Goal: Transaction & Acquisition: Purchase product/service

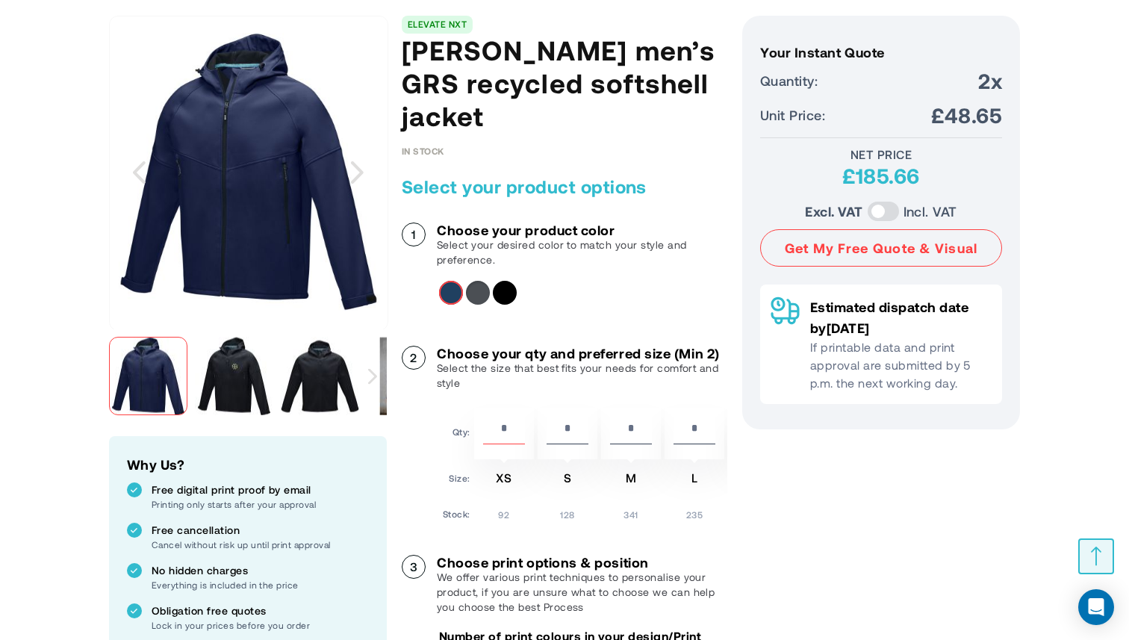
scroll to position [193, 0]
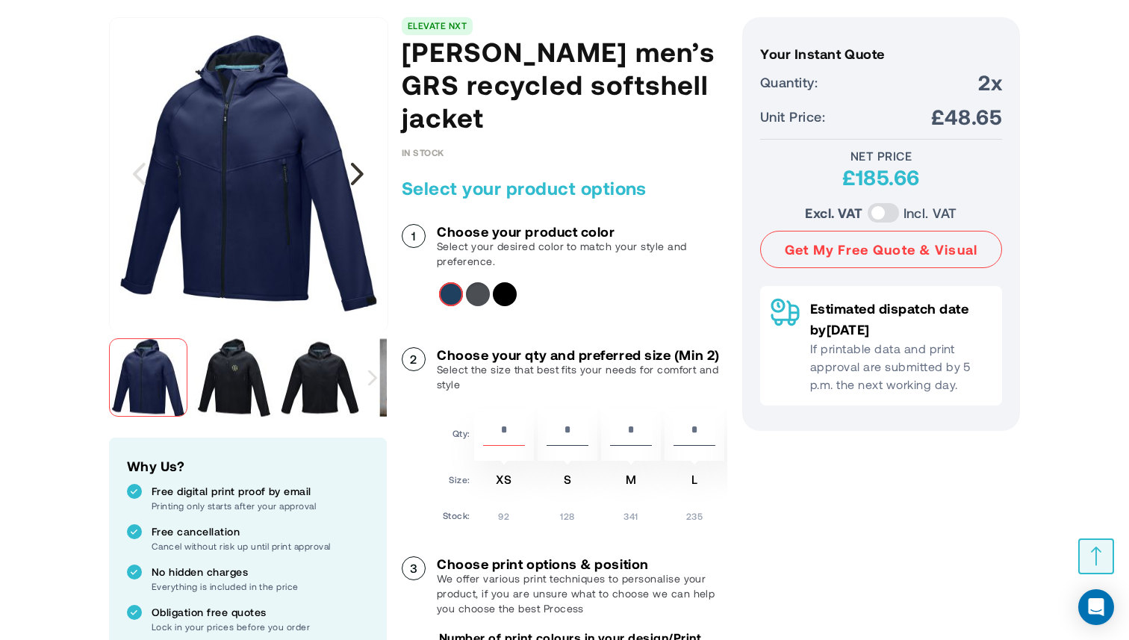
click at [363, 172] on div "Next" at bounding box center [356, 173] width 37 height 37
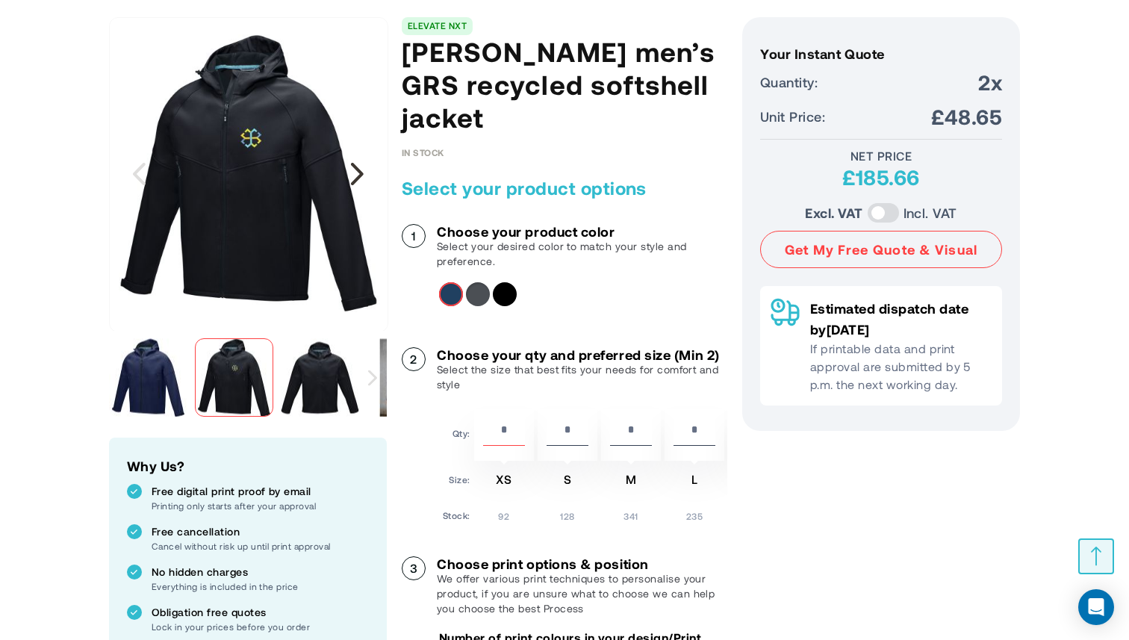
click at [363, 172] on div "Next" at bounding box center [356, 173] width 37 height 37
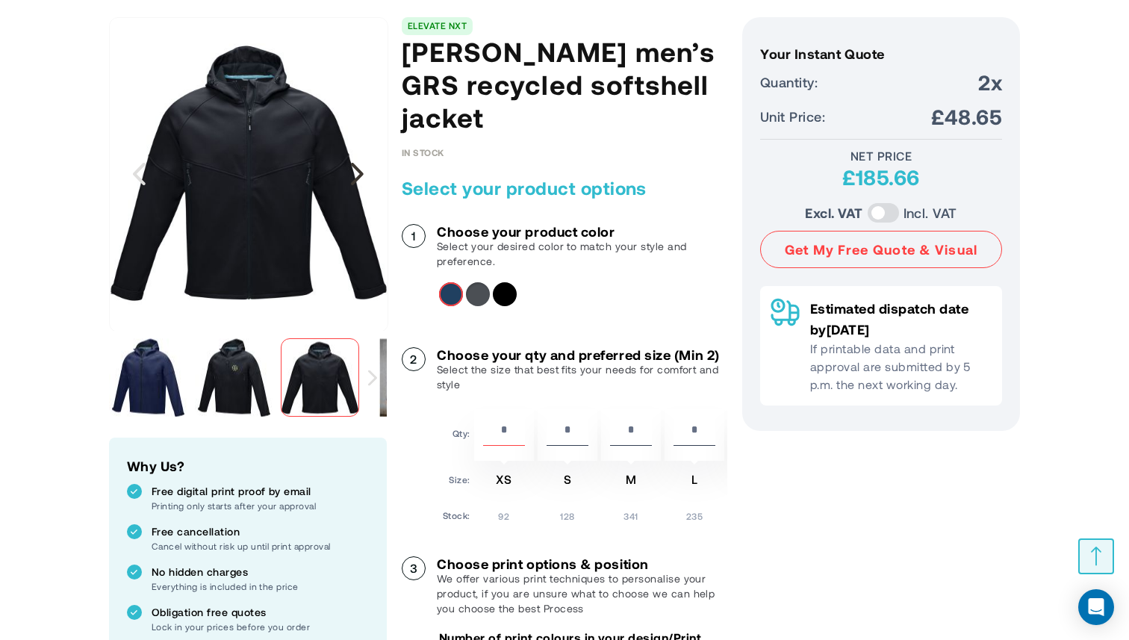
click at [363, 172] on div "Next" at bounding box center [356, 173] width 37 height 37
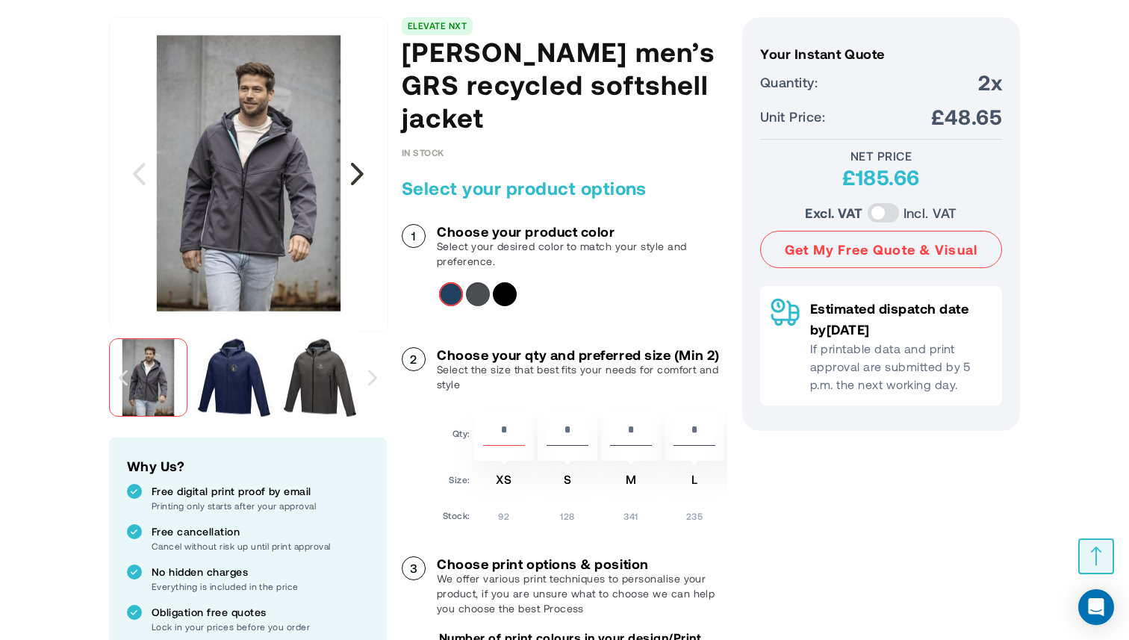
click at [356, 169] on div "Next" at bounding box center [356, 173] width 37 height 37
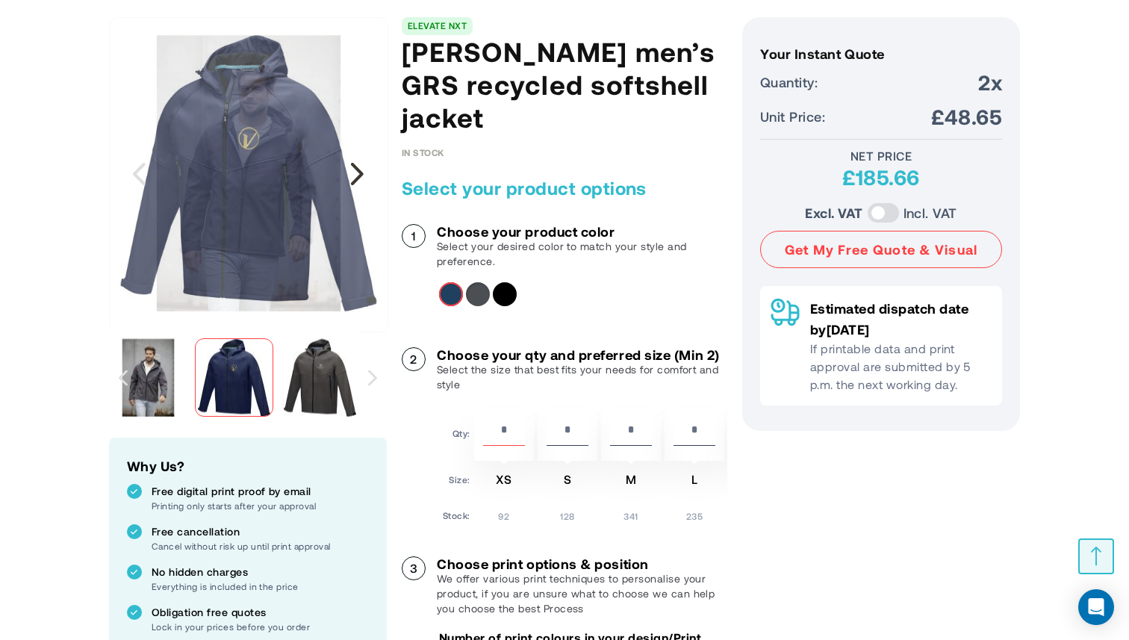
click at [356, 169] on div "Next" at bounding box center [356, 173] width 37 height 37
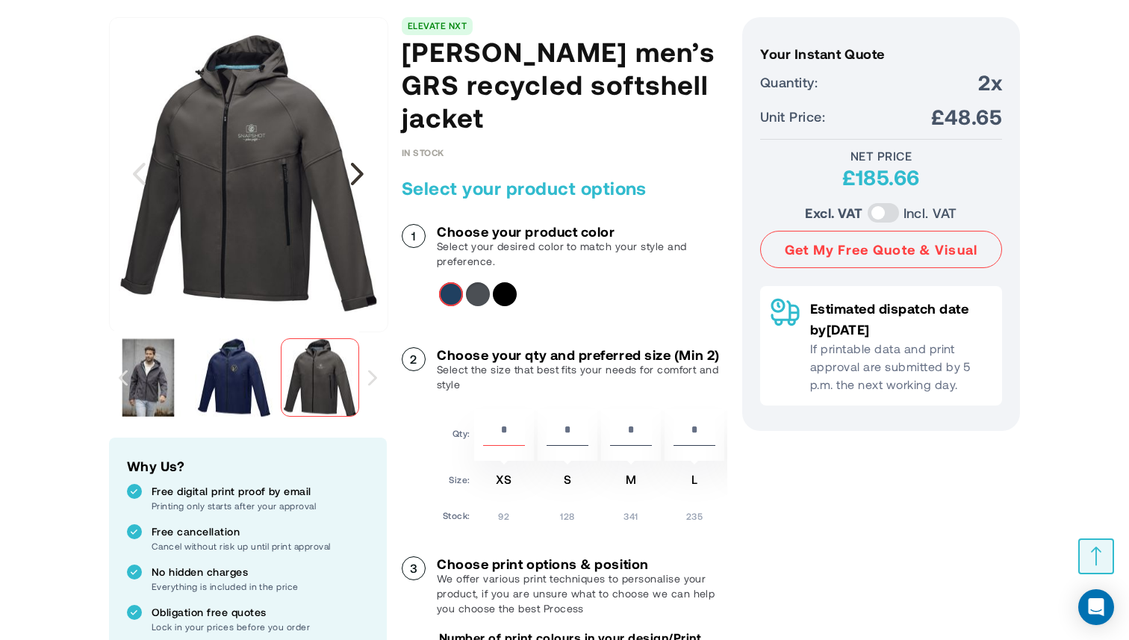
click at [356, 169] on div "Next" at bounding box center [356, 173] width 37 height 37
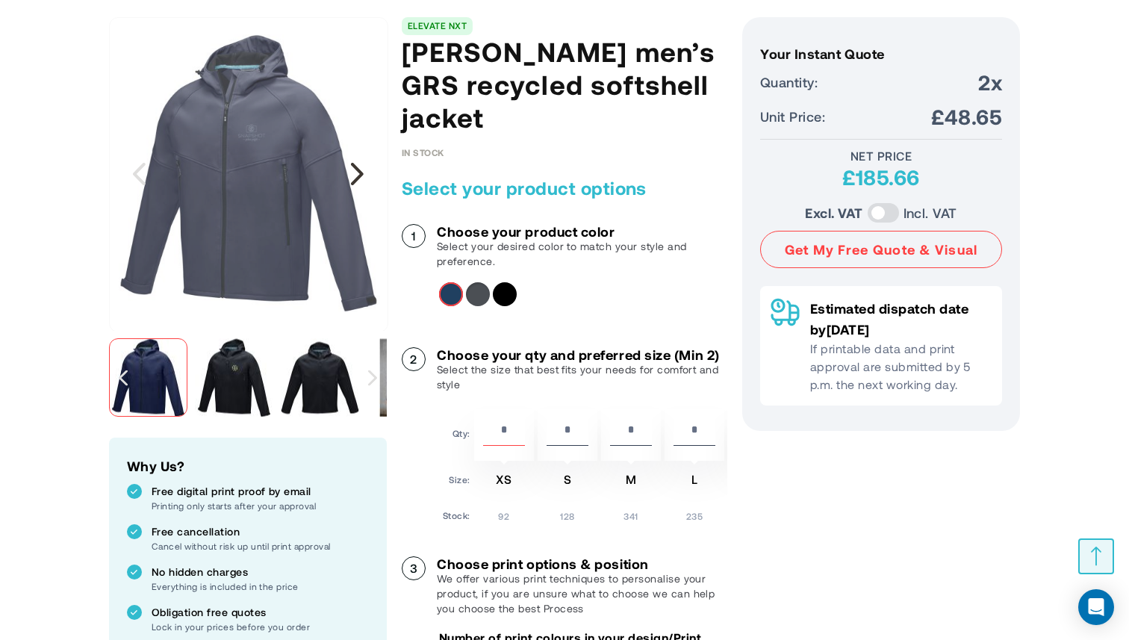
click at [356, 169] on div "Next" at bounding box center [356, 173] width 37 height 37
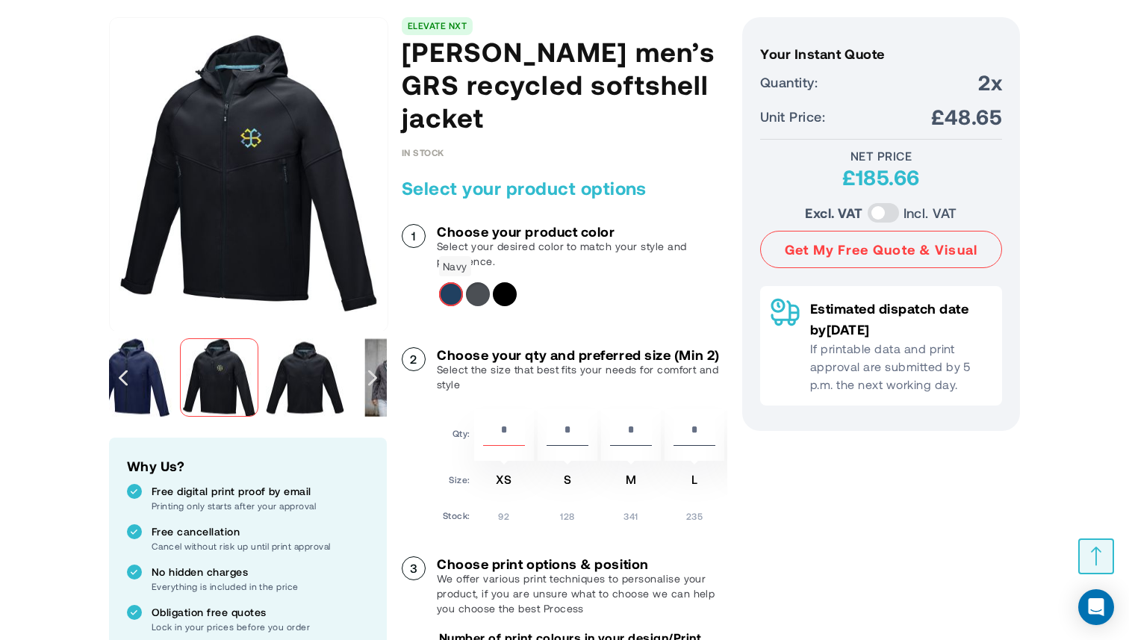
click at [449, 297] on div "Navy" at bounding box center [451, 294] width 24 height 24
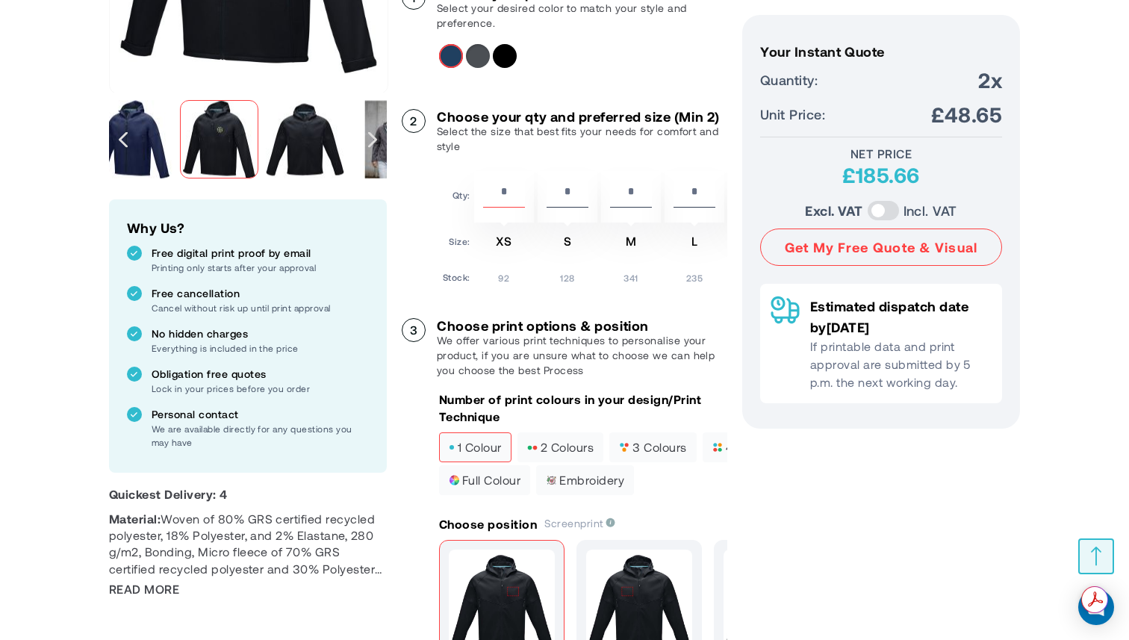
scroll to position [440, 0]
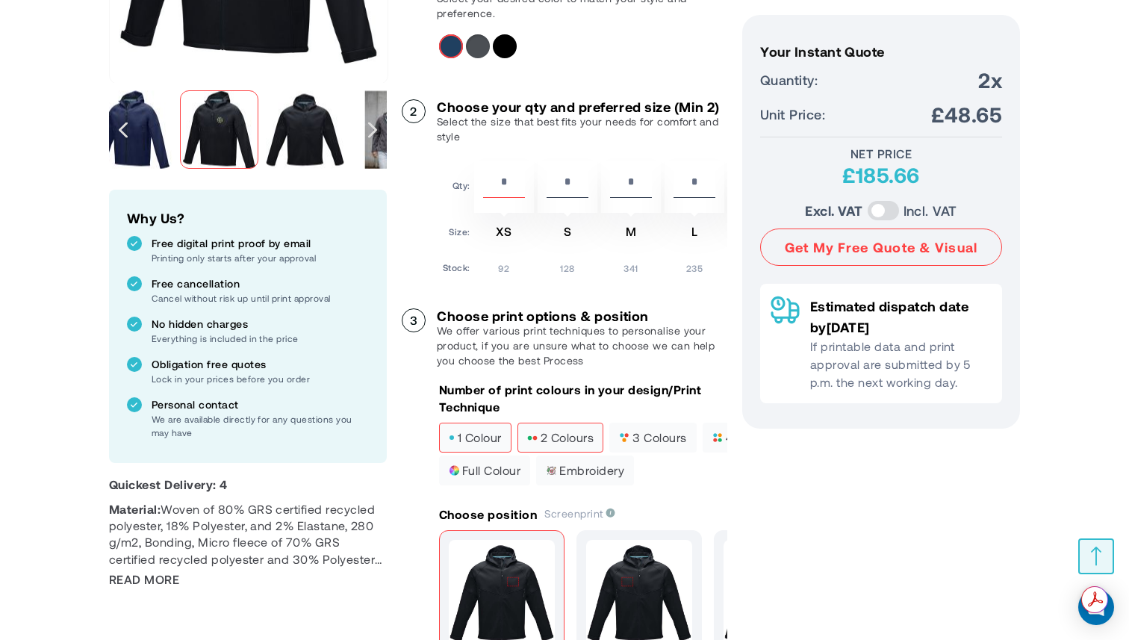
click at [529, 437] on span "2 colours" at bounding box center [560, 437] width 66 height 10
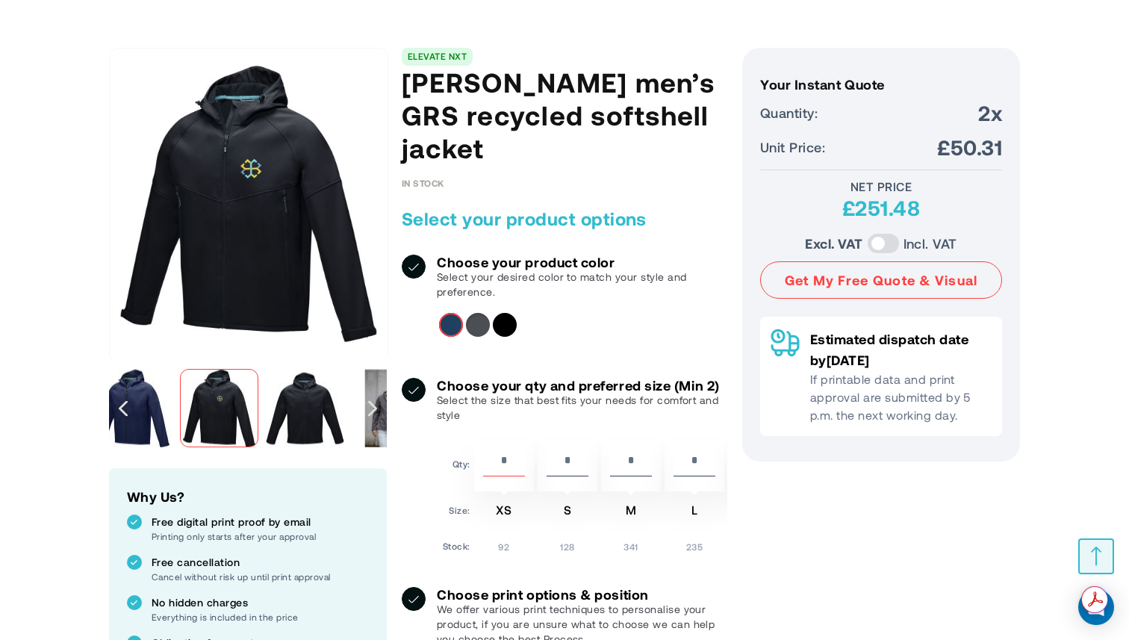
scroll to position [0, 0]
click at [879, 210] on div "£251.48" at bounding box center [881, 207] width 242 height 27
click at [890, 237] on label at bounding box center [882, 243] width 31 height 19
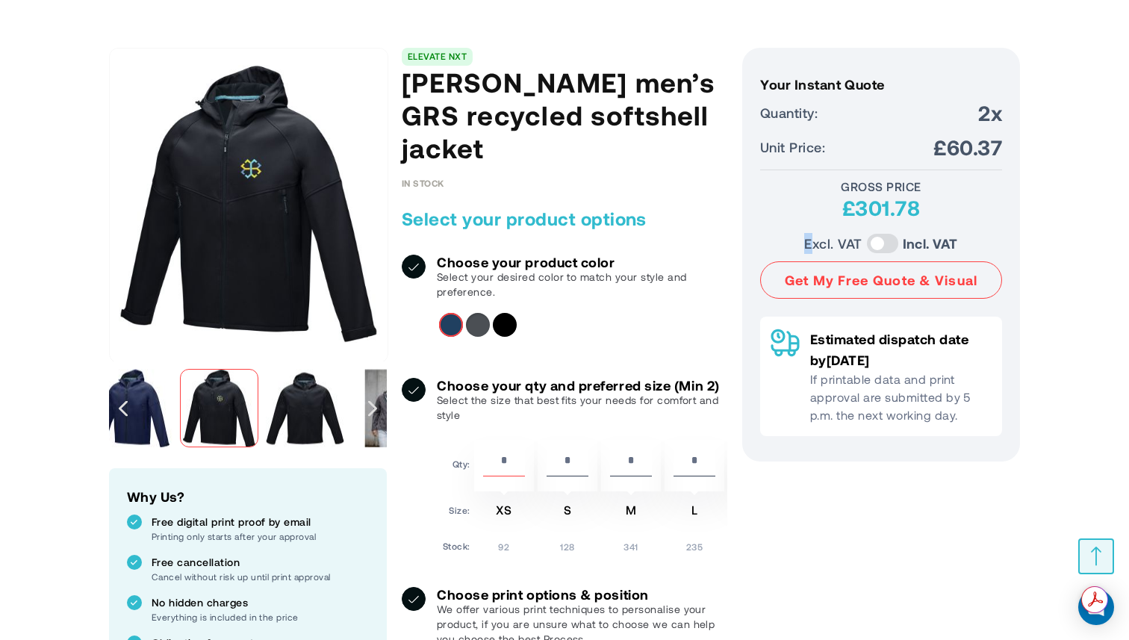
click at [808, 234] on label "Excl. VAT" at bounding box center [832, 243] width 57 height 21
click at [796, 202] on div "£301.78" at bounding box center [881, 207] width 242 height 27
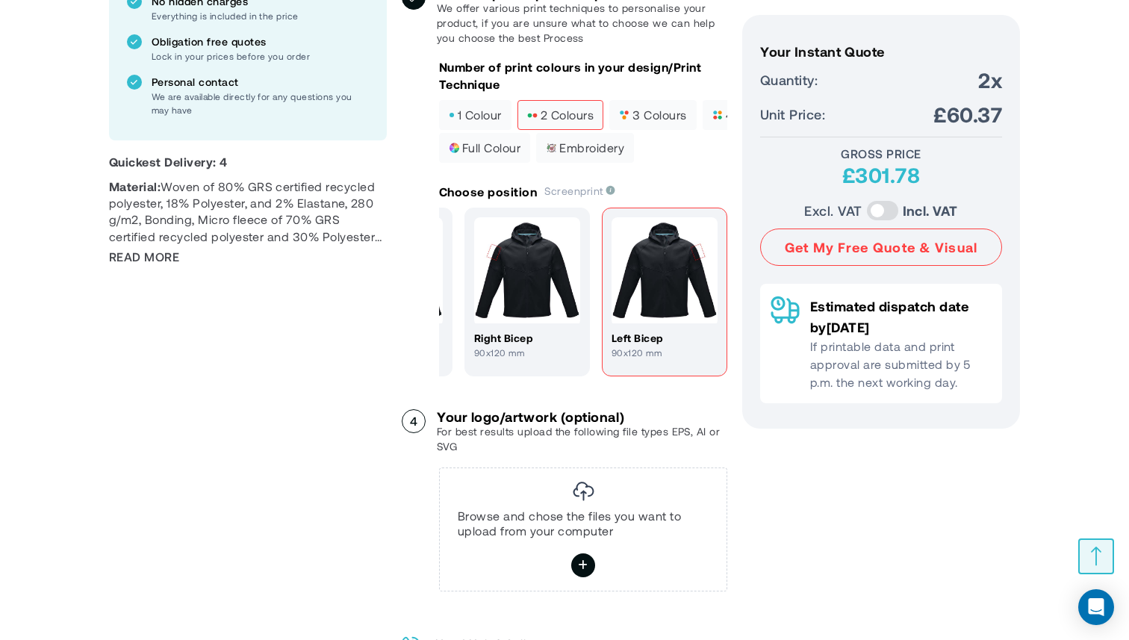
scroll to position [767, 0]
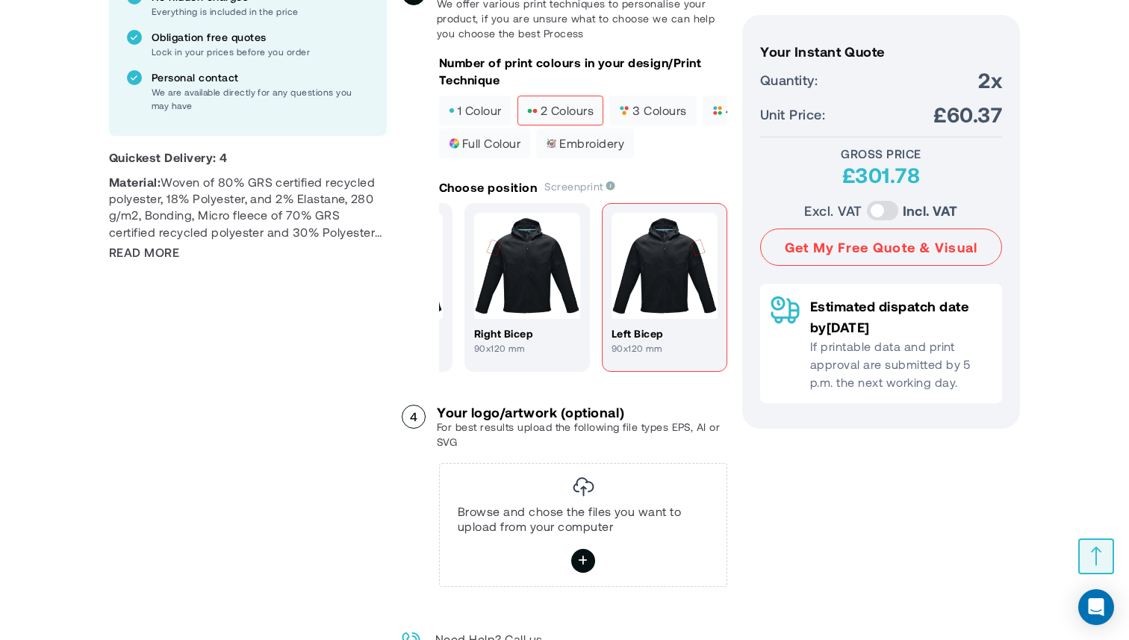
click at [649, 306] on img at bounding box center [664, 266] width 106 height 106
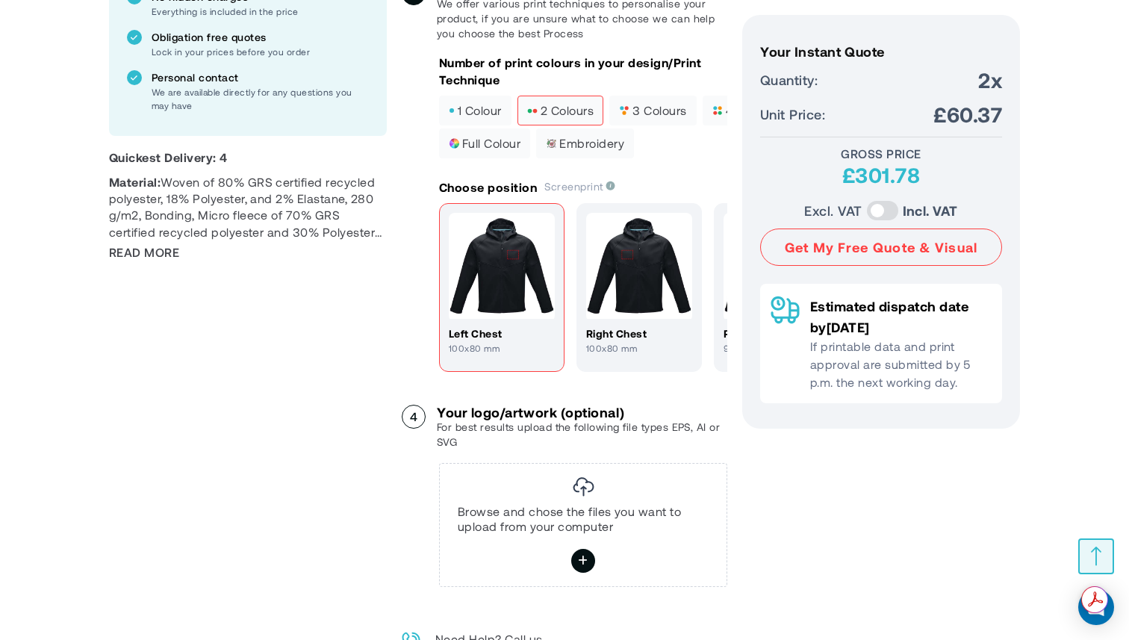
click at [478, 310] on img at bounding box center [502, 266] width 106 height 106
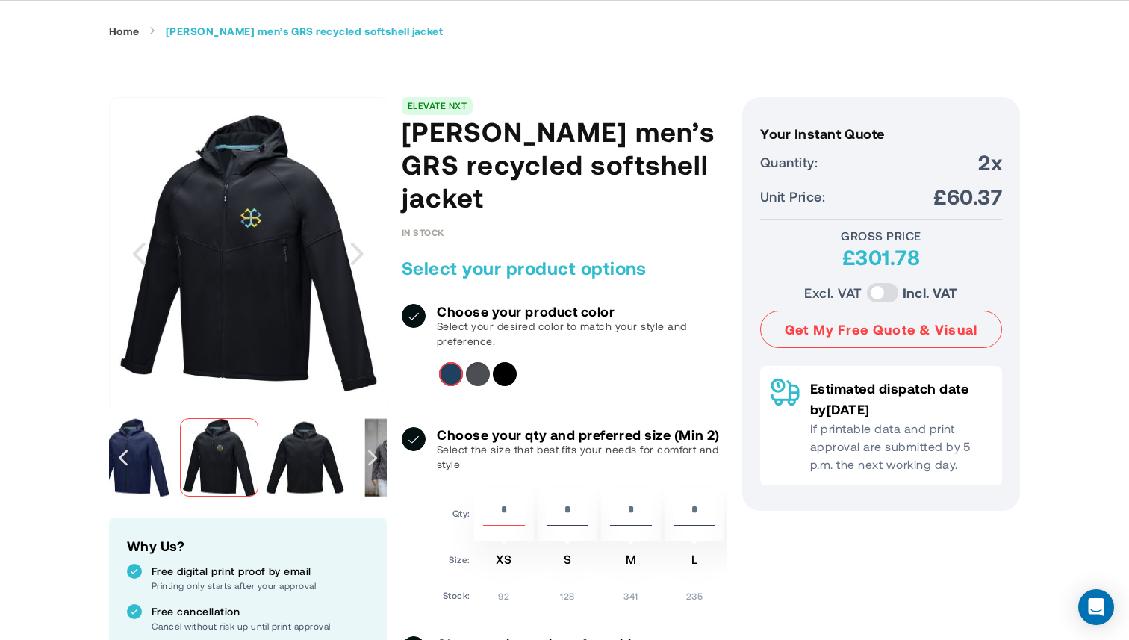
scroll to position [95, 0]
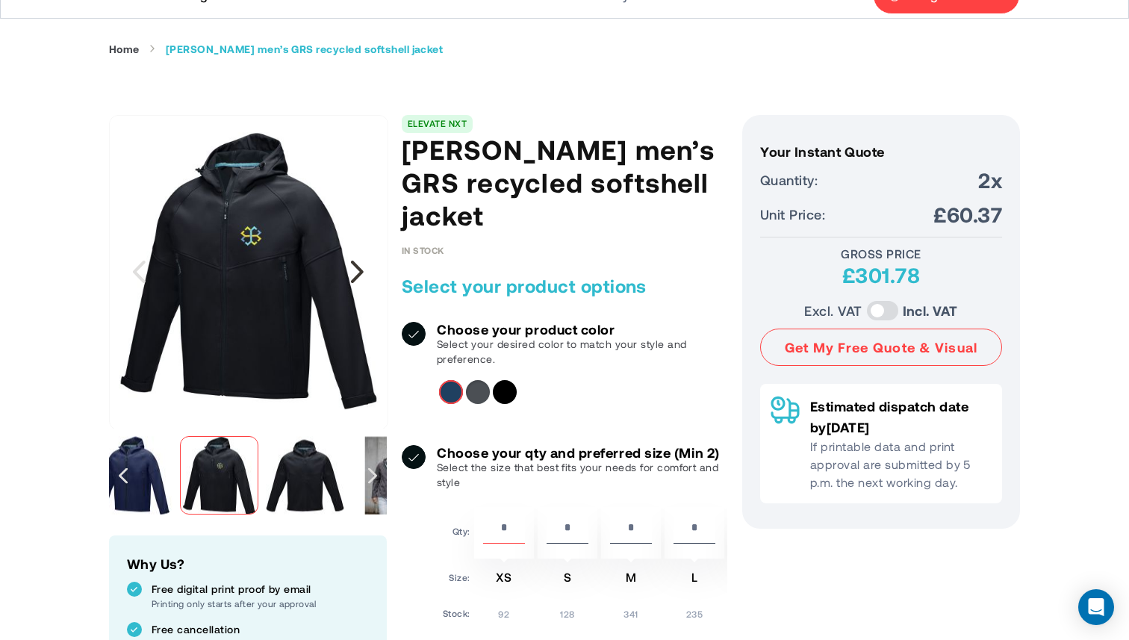
click at [355, 266] on div "Next" at bounding box center [356, 271] width 37 height 37
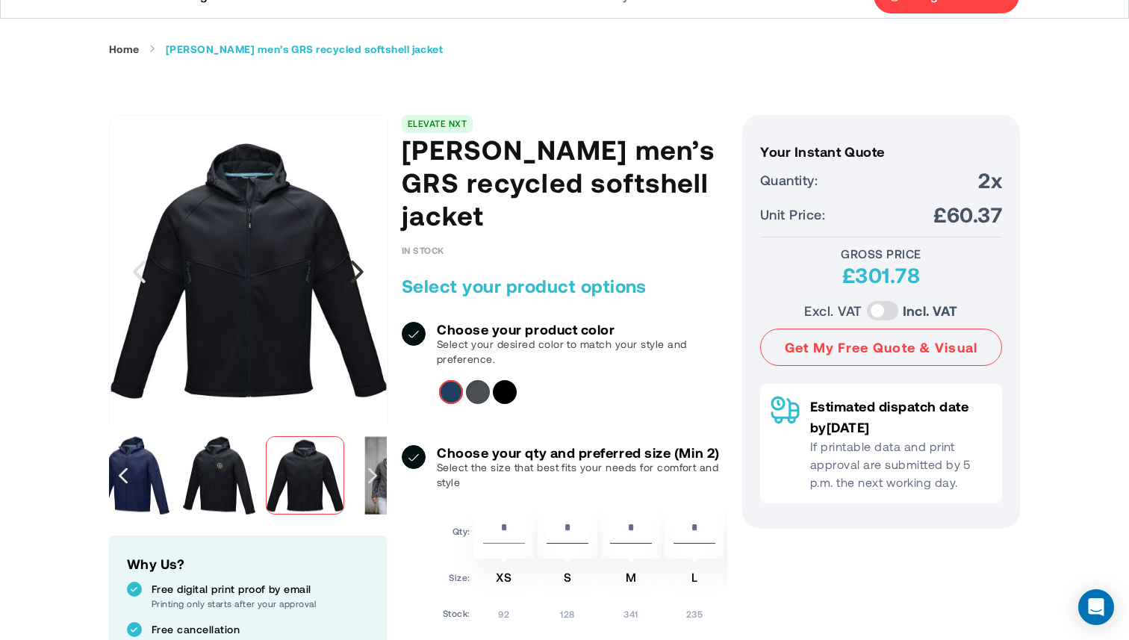
click at [355, 266] on div "Next" at bounding box center [356, 271] width 37 height 37
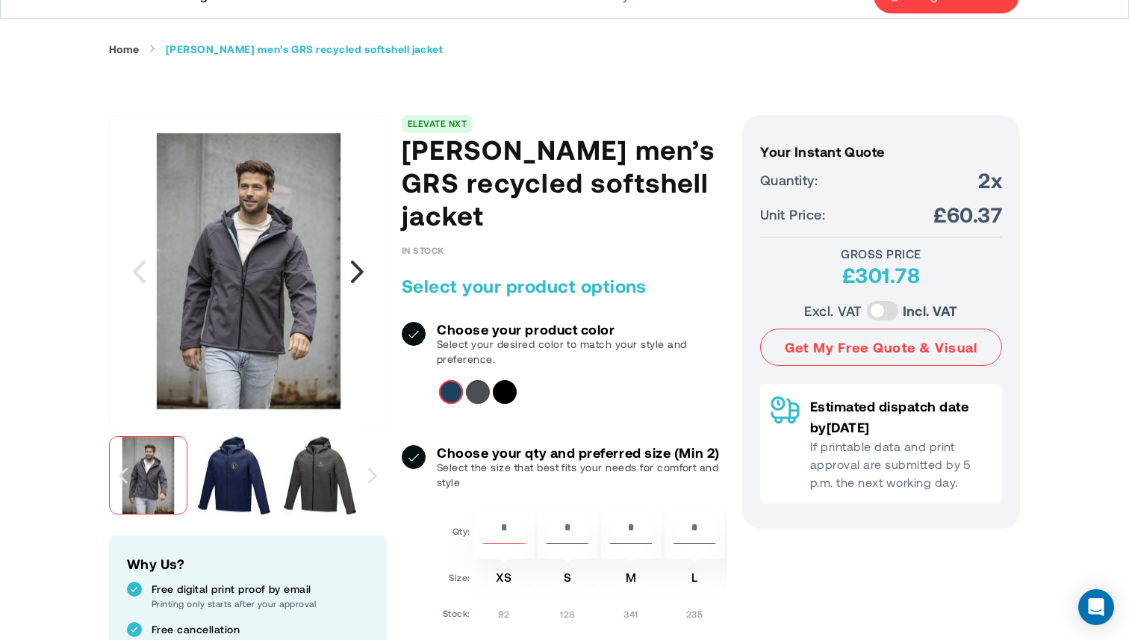
click at [354, 266] on div "Next" at bounding box center [356, 271] width 37 height 37
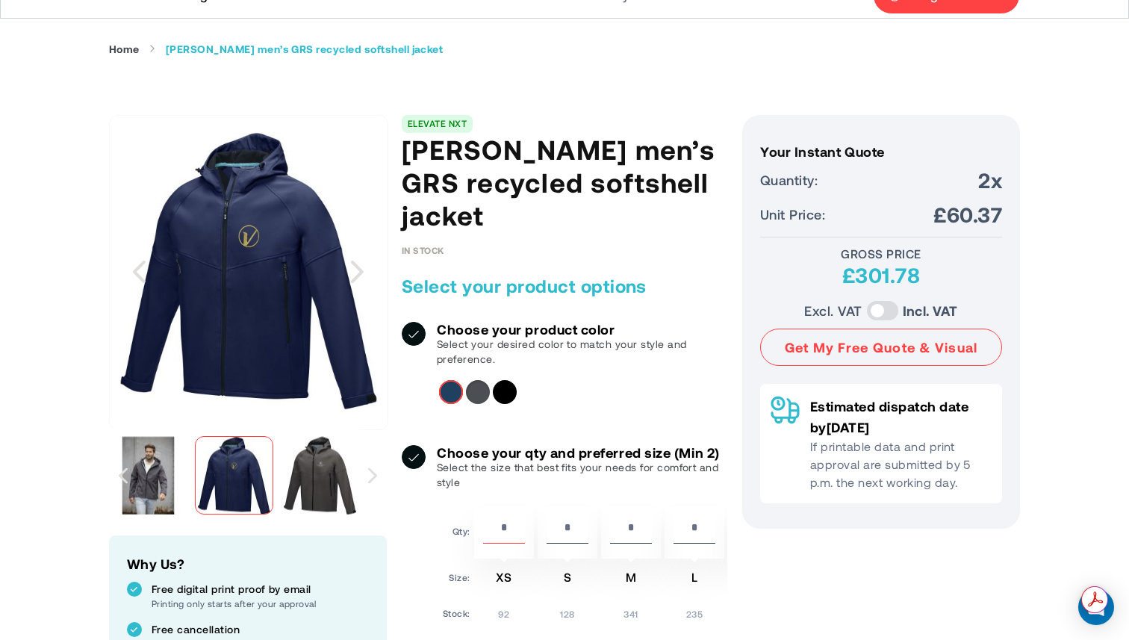
scroll to position [0, 0]
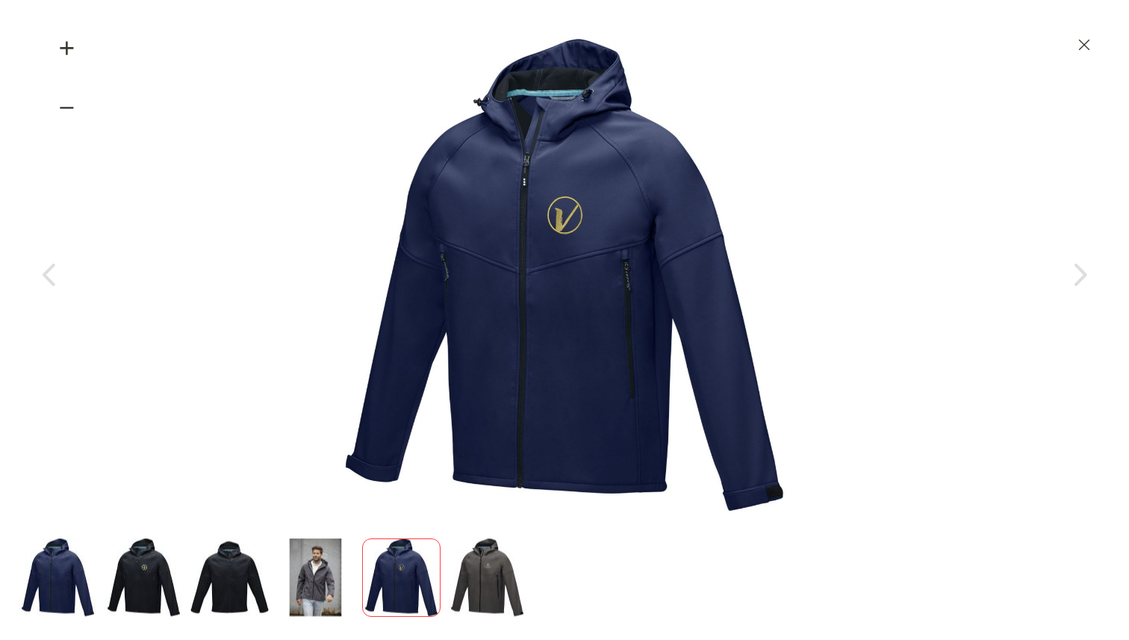
click at [584, 143] on img at bounding box center [564, 274] width 475 height 475
